Goal: Find specific page/section: Find specific page/section

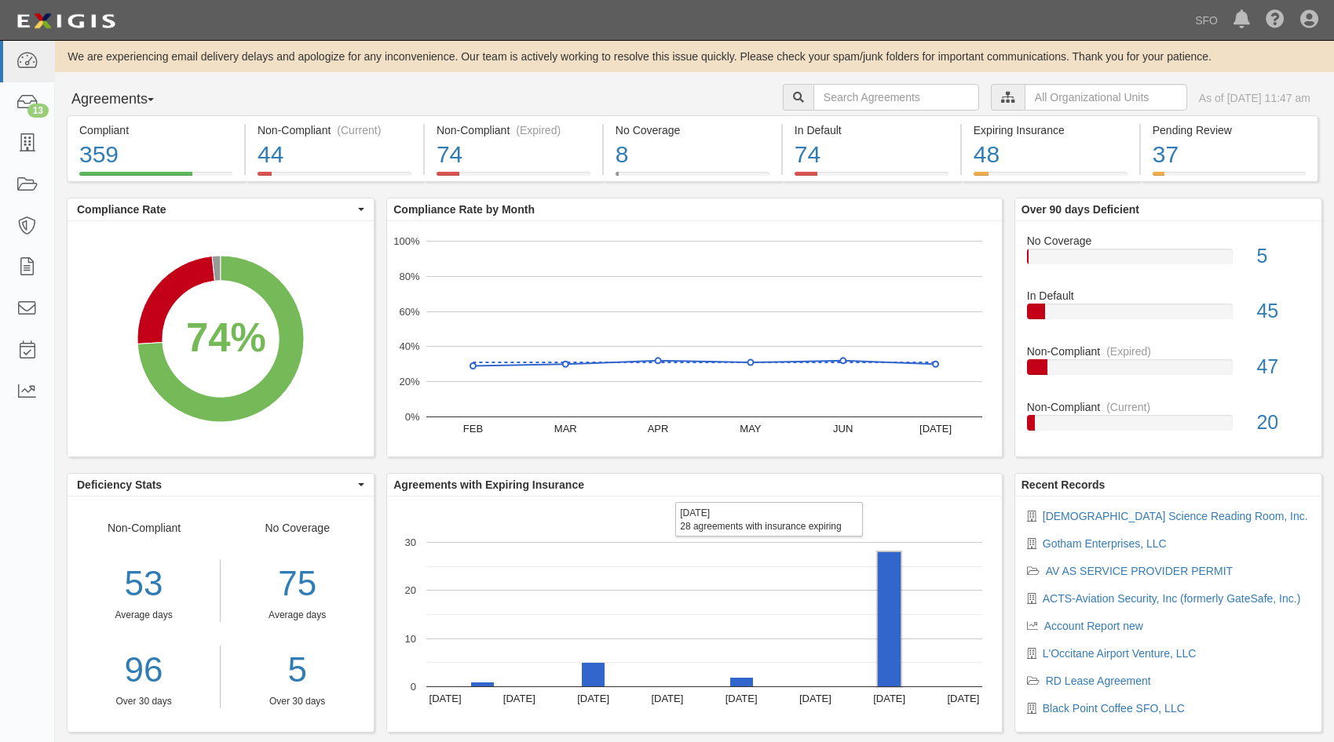
drag, startPoint x: 111, startPoint y: 103, endPoint x: 118, endPoint y: 109, distance: 9.5
click at [114, 104] on button "Agreements" at bounding box center [126, 99] width 118 height 31
click at [122, 124] on link "Parties" at bounding box center [129, 132] width 124 height 20
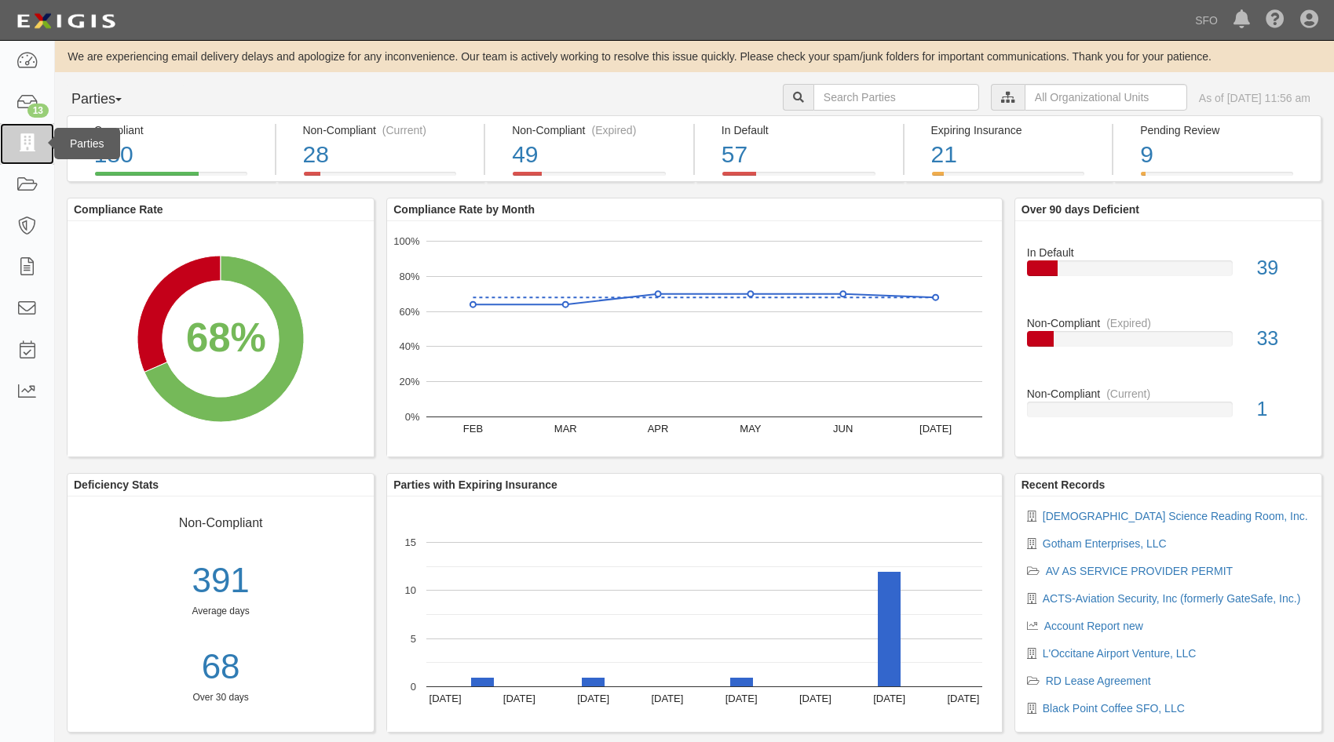
click at [24, 142] on icon at bounding box center [27, 144] width 22 height 18
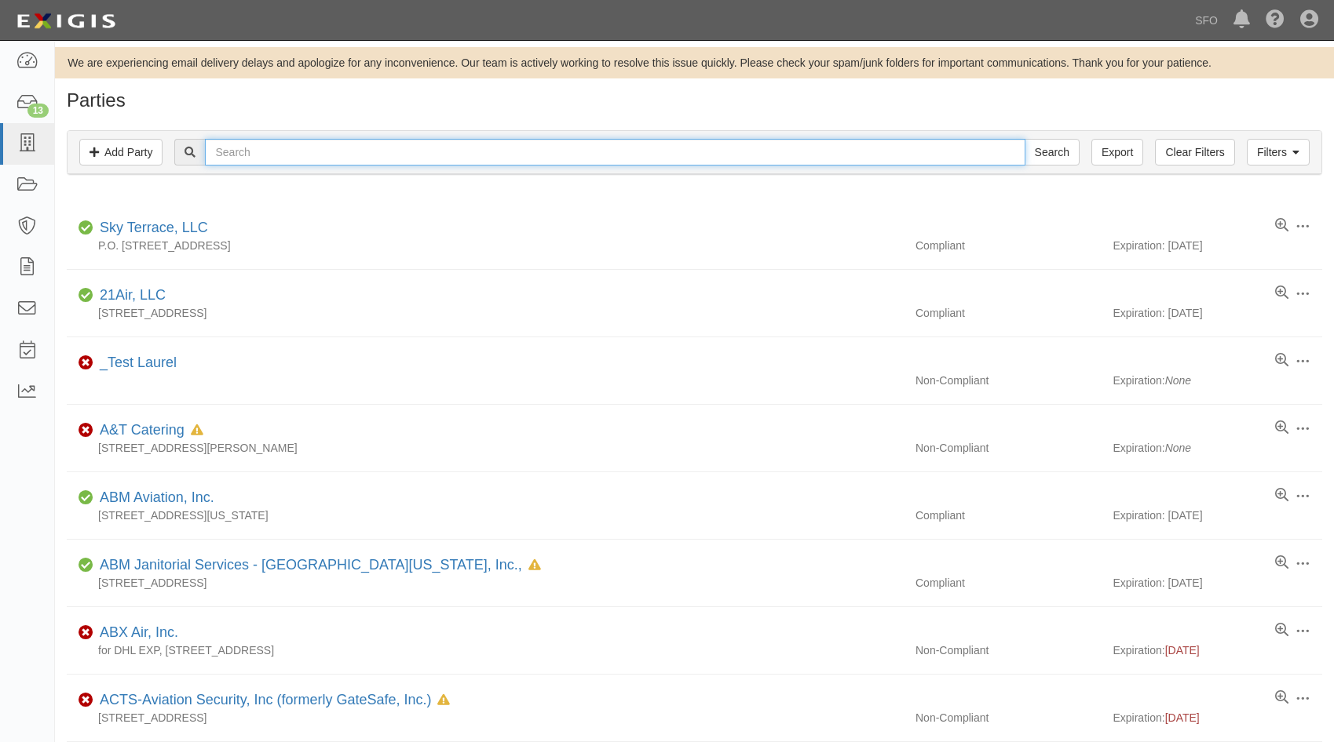
drag, startPoint x: 0, startPoint y: 0, endPoint x: 240, endPoint y: 157, distance: 286.9
click at [240, 157] on input "text" at bounding box center [614, 152] width 819 height 27
type input "urba"
click at [1024, 139] on input "Search" at bounding box center [1051, 152] width 55 height 27
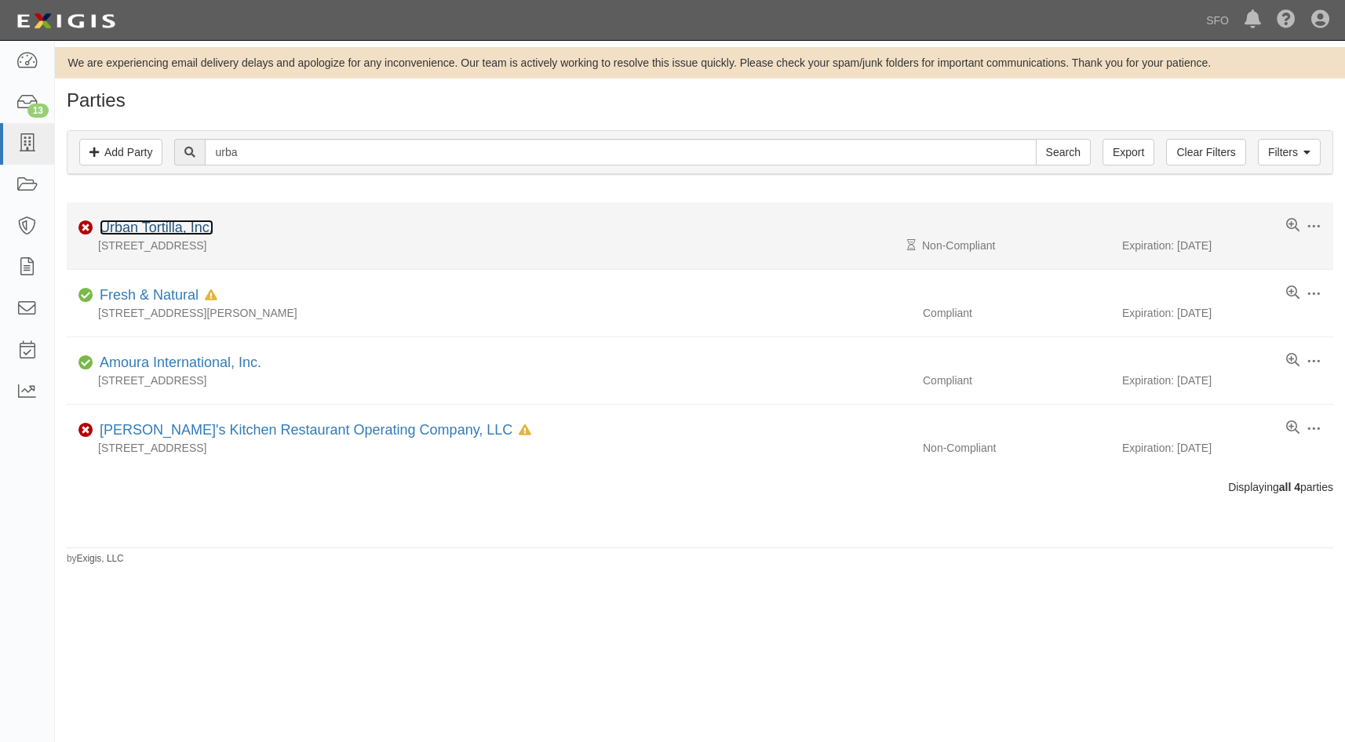
click at [139, 232] on link "Urban Tortilla, Inc." at bounding box center [157, 228] width 114 height 16
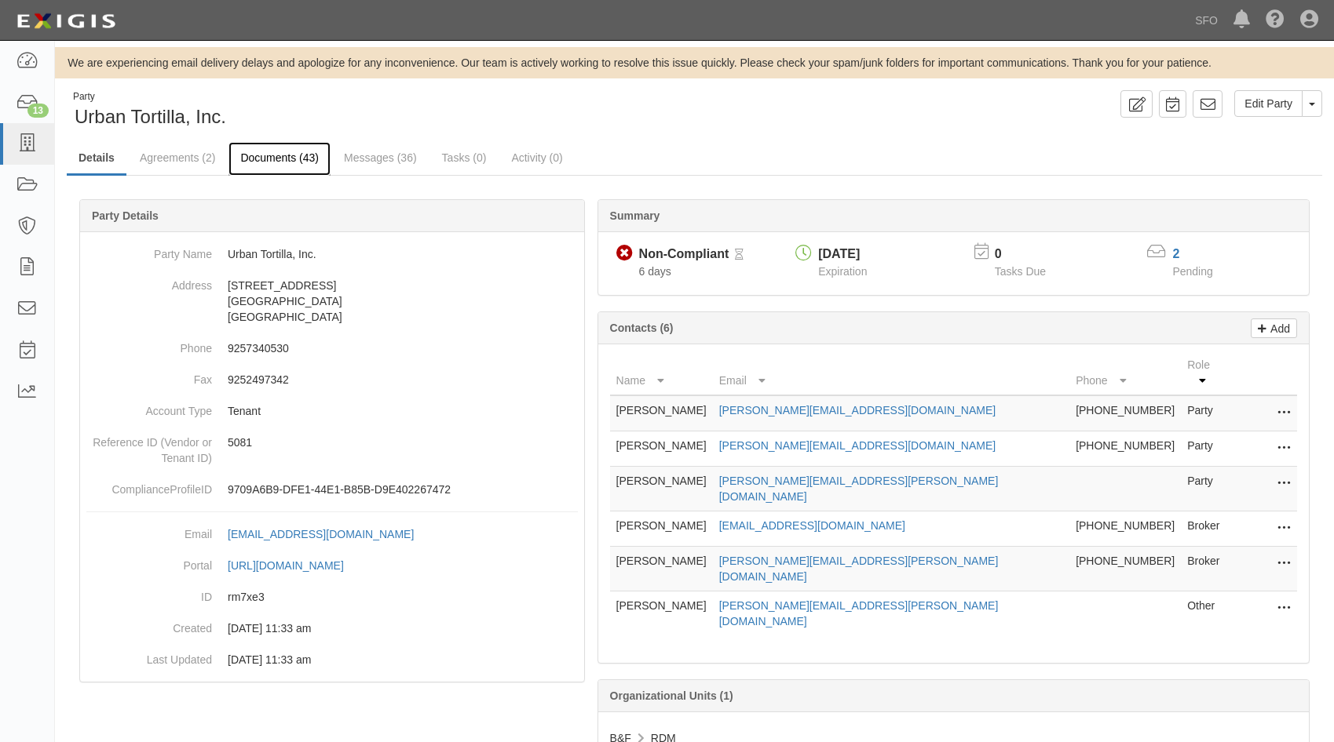
click at [284, 156] on link "Documents (43)" at bounding box center [279, 159] width 102 height 34
